Goal: Navigation & Orientation: Find specific page/section

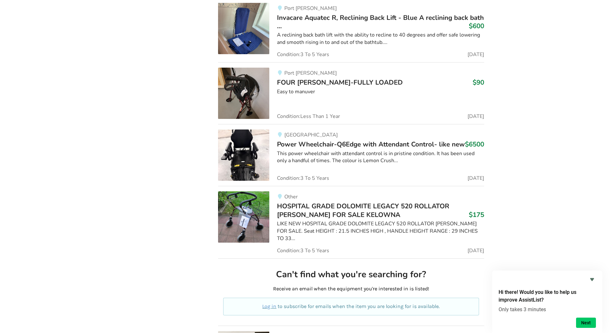
scroll to position [2859, 0]
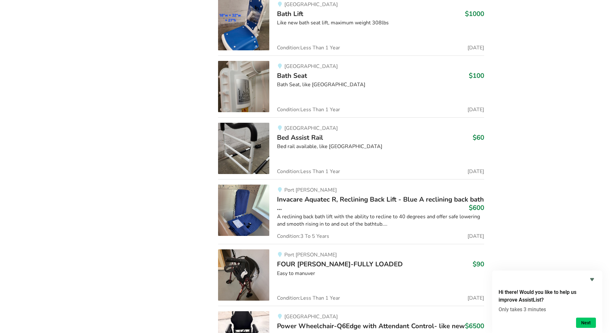
click at [245, 79] on img at bounding box center [243, 86] width 51 height 51
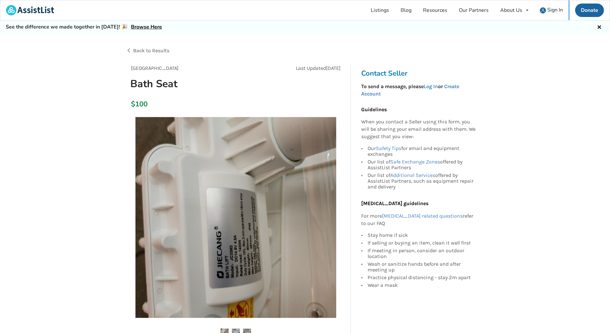
scroll to position [182, 0]
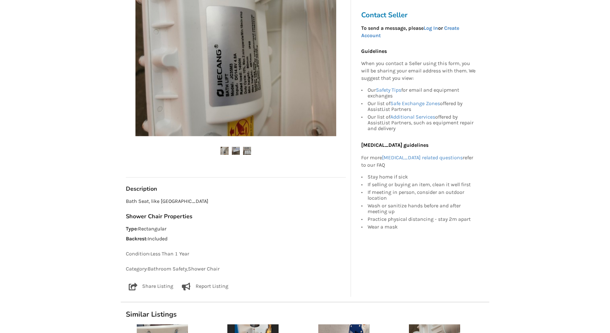
click at [235, 151] on img at bounding box center [236, 151] width 8 height 8
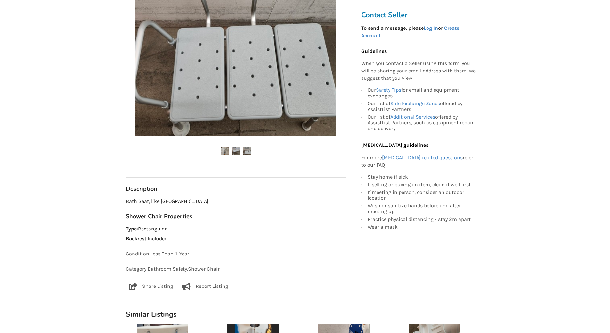
click at [249, 151] on img at bounding box center [247, 151] width 8 height 8
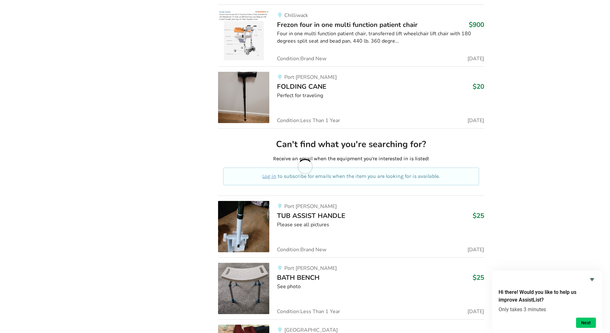
scroll to position [6429, 0]
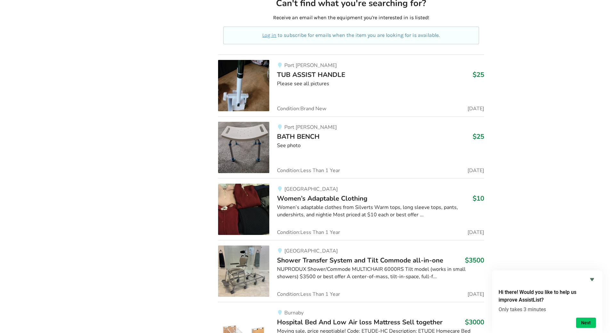
click at [342, 256] on span "Shower Transfer System and Tilt Commode all-in-one" at bounding box center [360, 260] width 166 height 9
